Goal: Task Accomplishment & Management: Use online tool/utility

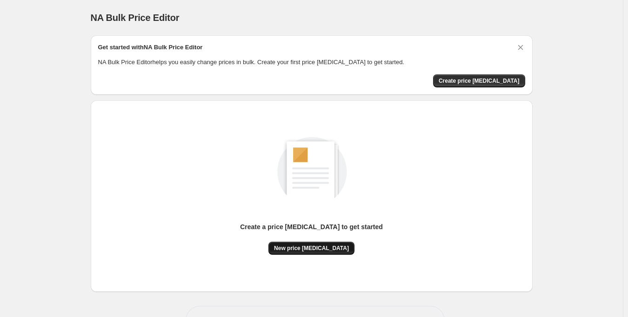
click at [318, 247] on span "New price [MEDICAL_DATA]" at bounding box center [311, 248] width 75 height 7
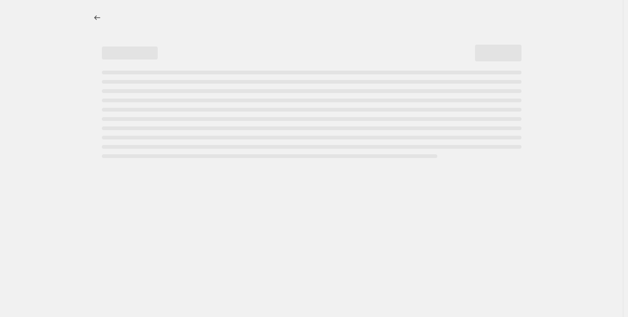
select select "percentage"
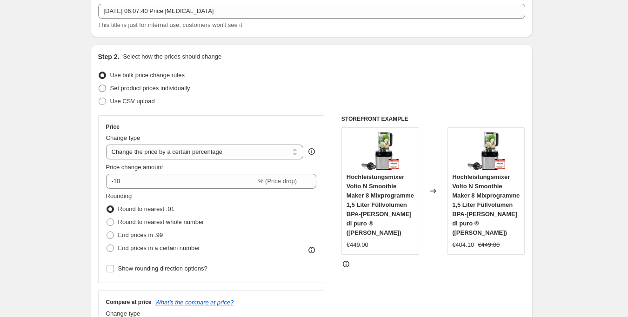
scroll to position [64, 0]
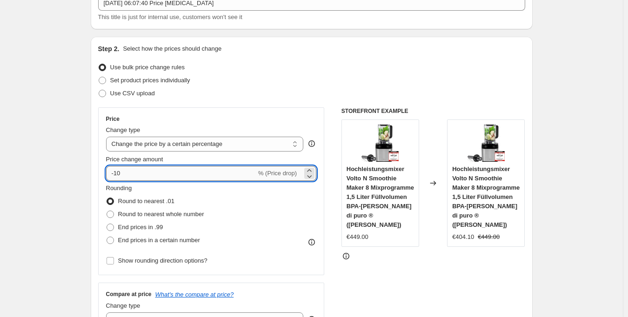
drag, startPoint x: 129, startPoint y: 175, endPoint x: 116, endPoint y: 176, distance: 13.1
click at [116, 176] on input "-10" at bounding box center [181, 173] width 150 height 15
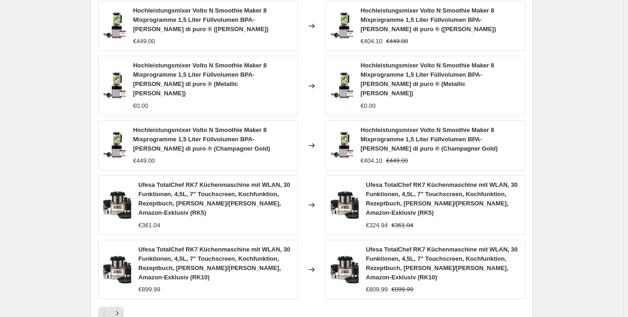
scroll to position [674, 0]
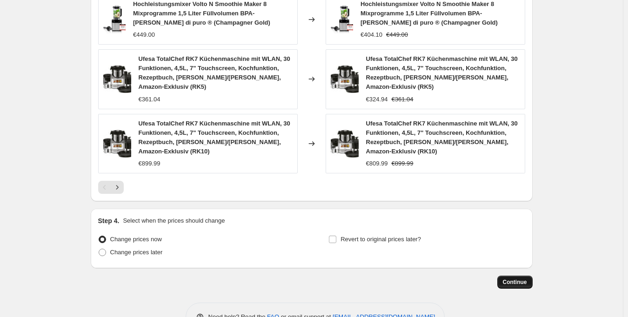
type input "-30"
click at [518, 279] on span "Continue" at bounding box center [515, 282] width 24 height 7
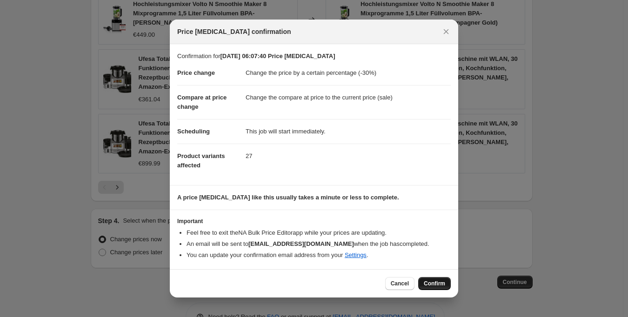
click at [428, 281] on span "Confirm" at bounding box center [434, 283] width 21 height 7
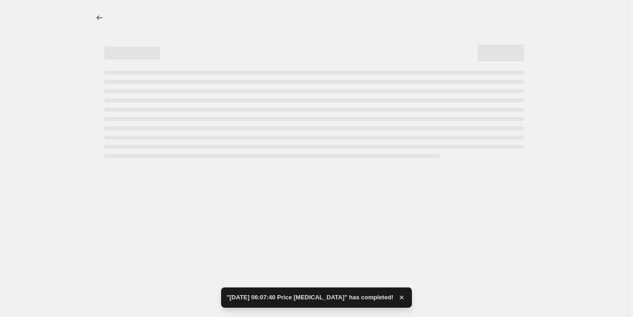
select select "percentage"
